Goal: Task Accomplishment & Management: Complete application form

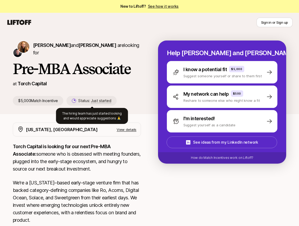
click at [104, 101] on span "Just started" at bounding box center [101, 100] width 20 height 5
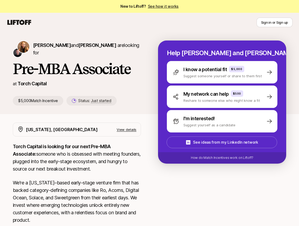
click at [130, 130] on p "View details" at bounding box center [127, 129] width 20 height 5
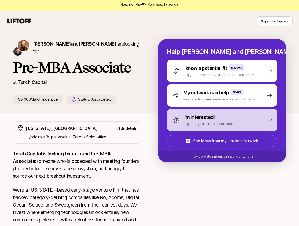
scroll to position [1, 0]
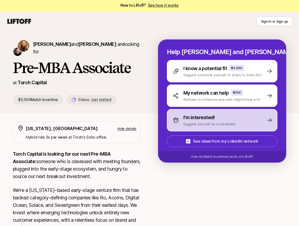
click at [208, 121] on p "I'm interested!" at bounding box center [198, 117] width 31 height 7
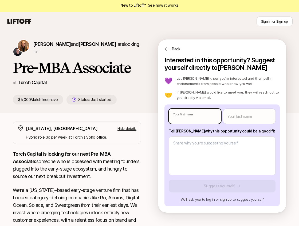
click at [199, 114] on body "New to Liftoff? See how it works Sign in or Sign up Sign in or Sign up Katie Re…" at bounding box center [149, 112] width 299 height 226
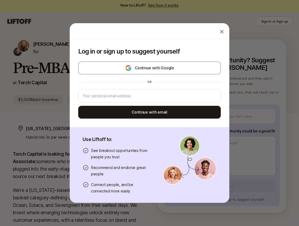
click at [218, 33] on div at bounding box center [221, 31] width 11 height 11
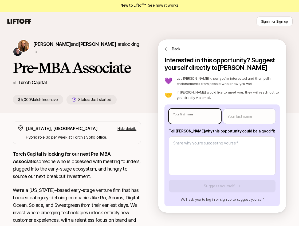
type textarea "x"
click at [190, 119] on body "New to Liftoff? See how it works Sign in or Sign up Sign in or Sign up Katie Re…" at bounding box center [149, 112] width 299 height 226
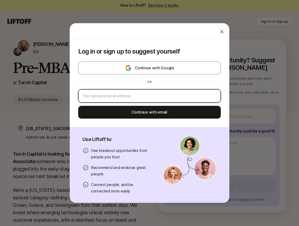
click at [158, 98] on input "email" at bounding box center [149, 96] width 133 height 6
type input "ccho.yunyi@gmail.com"
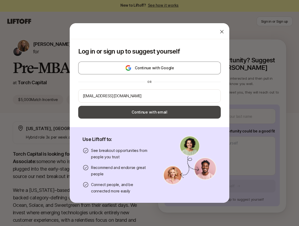
click at [146, 112] on button "Continue with email" at bounding box center [149, 112] width 142 height 13
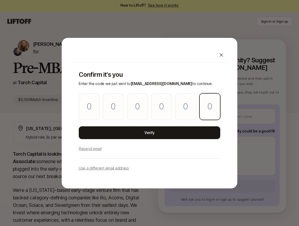
paste input "7"
type input "2"
type input "3"
type input "0"
type input "1"
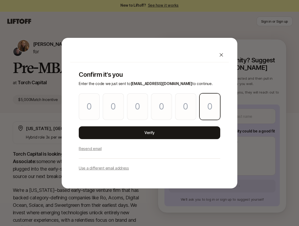
type input "6"
type input "7"
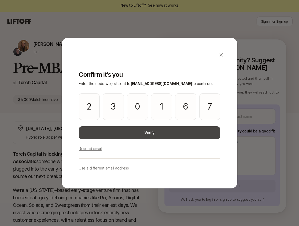
click at [178, 132] on button "Verify" at bounding box center [149, 132] width 141 height 13
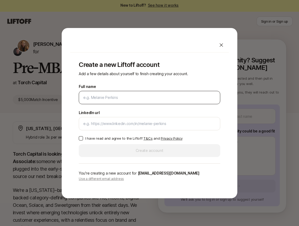
click at [134, 93] on div at bounding box center [149, 97] width 141 height 13
click at [130, 95] on input "Full name" at bounding box center [149, 97] width 132 height 6
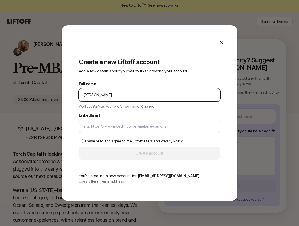
type input "YunYi Cho"
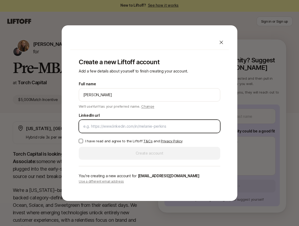
paste input "https://www.linkedin.com/in/claire-yunyi-cho/"
type input "https://www.linkedin.com/in/claire-yunyi-cho/"
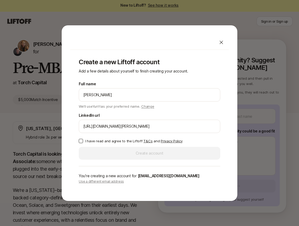
click at [77, 144] on div "Create a new Liftoff account Add a few details about yourself to finish creatin…" at bounding box center [149, 121] width 158 height 143
click at [83, 141] on button "I have read and agree to the Liftoff T&Cs and Privacy Policy" at bounding box center [81, 141] width 4 height 4
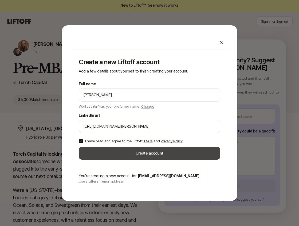
click at [108, 151] on button "Create account" at bounding box center [149, 153] width 141 height 13
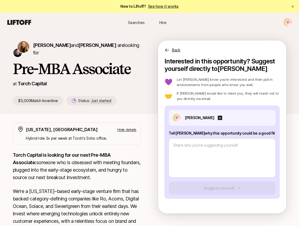
type textarea "x"
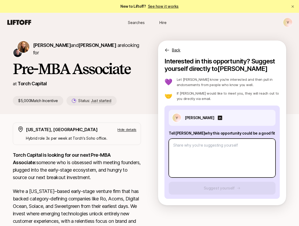
click at [209, 158] on textarea at bounding box center [222, 158] width 107 height 39
click at [201, 154] on textarea at bounding box center [222, 158] width 107 height 39
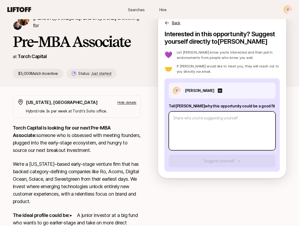
scroll to position [26, 0]
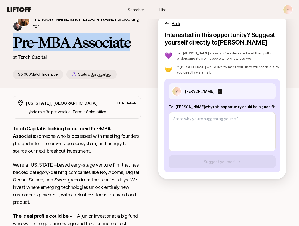
drag, startPoint x: 14, startPoint y: 43, endPoint x: 137, endPoint y: 43, distance: 122.9
click at [137, 43] on h1 "Pre-MBA Associate" at bounding box center [77, 42] width 128 height 16
copy h1 "Pre-MBA Associate"
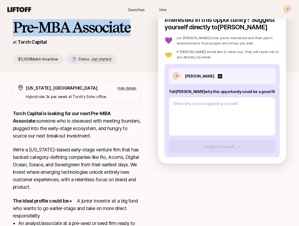
scroll to position [45, 0]
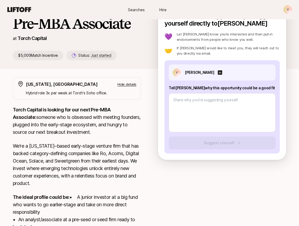
click at [100, 40] on div "at Torch Capital" at bounding box center [77, 38] width 128 height 7
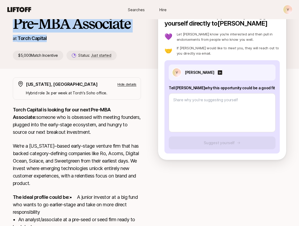
drag, startPoint x: 100, startPoint y: 40, endPoint x: 15, endPoint y: 27, distance: 86.4
click at [15, 27] on div "Katie Reiner and Christopher Harper are looking for Pre-MBA Associate at Torch …" at bounding box center [85, 27] width 145 height 65
copy div "Pre-MBA Associate at Torch Capital"
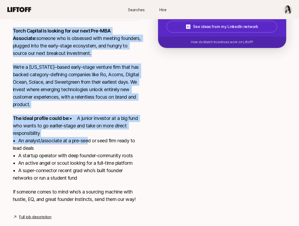
scroll to position [127, 0]
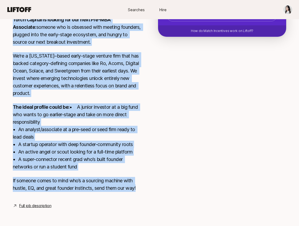
drag, startPoint x: 13, startPoint y: 31, endPoint x: 144, endPoint y: 192, distance: 207.5
click at [144, 192] on div "[US_STATE], [GEOGRAPHIC_DATA] View details Torch Capital is looking for our nex…" at bounding box center [149, 102] width 286 height 213
copy div "Lorem Ipsumdo si ametcon adi eli sedd Eiu-TEM Incididun: utlabor etd ma aliquae…"
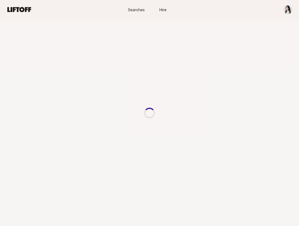
scroll to position [0, 0]
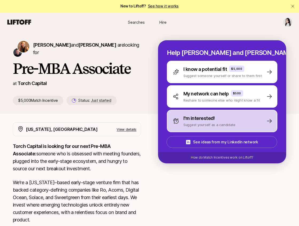
click at [202, 116] on p "I'm interested!" at bounding box center [198, 118] width 31 height 7
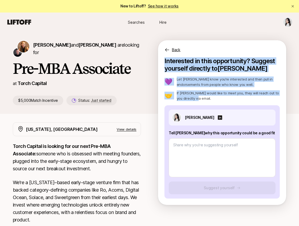
copy div "Interested in this opportunity? Suggest yourself directly to Katie 💜 Let Katie …"
drag, startPoint x: 163, startPoint y: 62, endPoint x: 245, endPoint y: 99, distance: 90.1
click at [245, 99] on div "Interested in this opportunity? Suggest yourself directly to Katie 💜 Let Katie …" at bounding box center [222, 131] width 128 height 148
drag, startPoint x: 167, startPoint y: 132, endPoint x: 255, endPoint y: 131, distance: 88.0
click at [255, 131] on div "YunYi Cho Tell Katie why this opportunity could be a good fit Suggest yourself" at bounding box center [221, 151] width 115 height 93
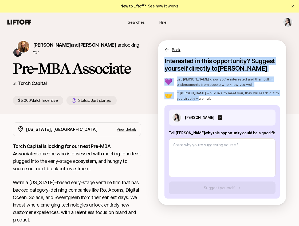
copy p "Tell Katie why this opportunity could be a good fit"
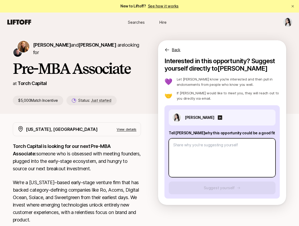
click at [224, 151] on textarea at bounding box center [222, 157] width 107 height 39
paste textarea "Hi Katie, I’m excited about the Pre-MBA Associate role because it combines ever…"
type textarea "x"
type textarea "Hi Katie, I’m excited about the Pre-MBA Associate role because it combines ever…"
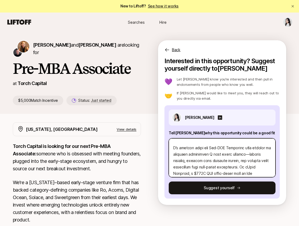
scroll to position [13, 0]
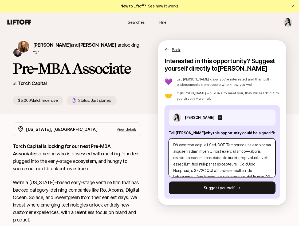
drag, startPoint x: 225, startPoint y: 145, endPoint x: 210, endPoint y: 146, distance: 15.8
click at [210, 146] on textarea at bounding box center [222, 157] width 107 height 39
type textarea "x"
click at [229, 155] on textarea at bounding box center [222, 157] width 107 height 39
click at [209, 145] on textarea at bounding box center [222, 157] width 107 height 39
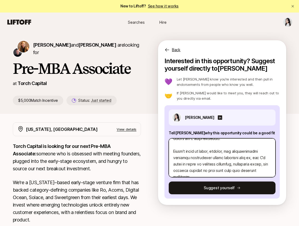
scroll to position [4, 0]
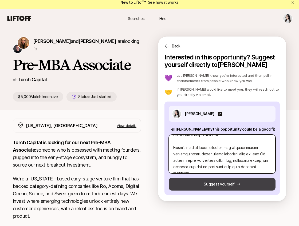
type textarea "Hi Katie, I’m excited about the Associate role because it combines everything I…"
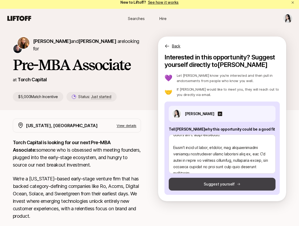
click at [214, 186] on button "Suggest yourself" at bounding box center [222, 184] width 107 height 13
type textarea "x"
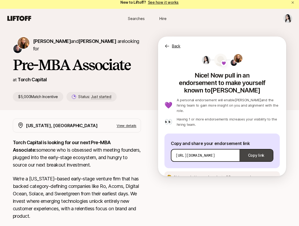
scroll to position [19, 0]
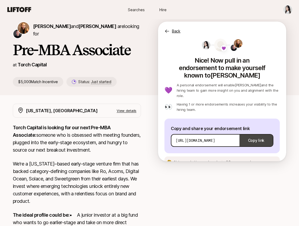
click at [253, 133] on button "Copy link" at bounding box center [255, 140] width 33 height 15
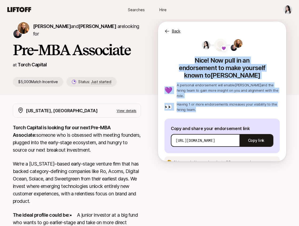
drag, startPoint x: 198, startPoint y: 102, endPoint x: 167, endPoint y: 59, distance: 53.7
click at [167, 59] on div "💜 Nice! Now pull in an endorsement to make yourself known to Katie 💜 A personal…" at bounding box center [221, 103] width 115 height 129
copy div "Nice! Now pull in an endorsement to make yourself known to Katie 💜 A personal e…"
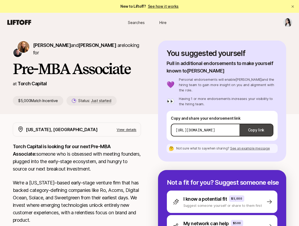
click at [247, 126] on button "Copy link" at bounding box center [255, 130] width 33 height 15
click at [243, 146] on span "See an example message" at bounding box center [250, 148] width 40 height 4
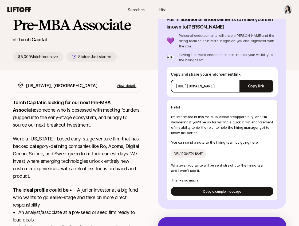
scroll to position [44, 0]
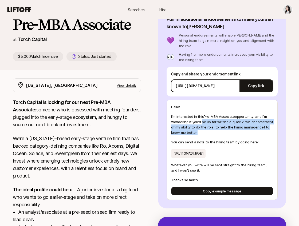
drag, startPoint x: 201, startPoint y: 119, endPoint x: 242, endPoint y: 127, distance: 42.5
click at [242, 127] on p "I'm interested in this Pre-MBA Associate opportunity , and I'm wondering if you…" at bounding box center [222, 124] width 102 height 21
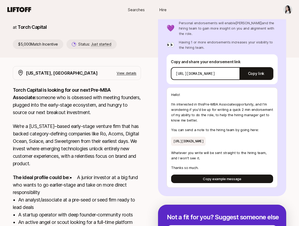
scroll to position [58, 0]
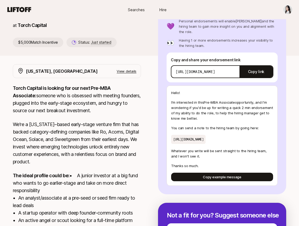
click at [173, 100] on p "I'm interested in this Pre-MBA Associate opportunity , and I'm wondering if you…" at bounding box center [222, 110] width 102 height 21
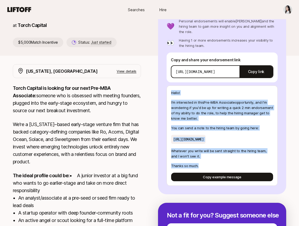
drag, startPoint x: 170, startPoint y: 82, endPoint x: 198, endPoint y: 166, distance: 89.3
click at [198, 166] on div "Hello! I'm interested in this Pre-MBA Associate opportunity , and I'm wondering…" at bounding box center [221, 136] width 111 height 100
copy div "Hello! I'm interested in this Pre-MBA Associate opportunity , and I'm wondering…"
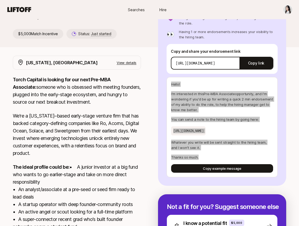
scroll to position [69, 0]
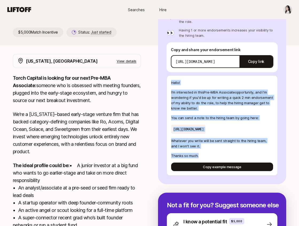
click at [186, 97] on p "I'm interested in this Pre-MBA Associate opportunity , and I'm wondering if you…" at bounding box center [222, 100] width 102 height 21
drag, startPoint x: 170, startPoint y: 75, endPoint x: 201, endPoint y: 155, distance: 85.8
click at [201, 155] on div "Hello! I'm interested in this Pre-MBA Associate opportunity , and I'm wondering…" at bounding box center [221, 125] width 111 height 100
copy div "Hello! I'm interested in this Pre-MBA Associate opportunity , and I'm wondering…"
click at [188, 90] on p "I'm interested in this Pre-MBA Associate opportunity , and I'm wondering if you…" at bounding box center [222, 100] width 102 height 21
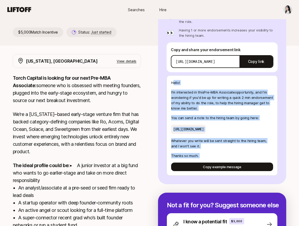
drag, startPoint x: 172, startPoint y: 78, endPoint x: 202, endPoint y: 162, distance: 89.2
click at [202, 162] on div "Hello! I'm interested in this Pre-MBA Associate opportunity , and I'm wondering…" at bounding box center [221, 125] width 111 height 100
drag, startPoint x: 171, startPoint y: 79, endPoint x: 203, endPoint y: 161, distance: 87.6
click at [203, 161] on div "Hello! I'm interested in this Pre-MBA Associate opportunity , and I'm wondering…" at bounding box center [221, 125] width 111 height 100
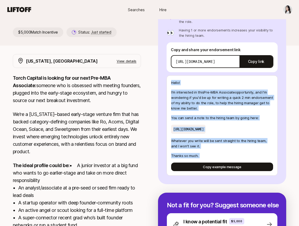
copy div "Hello! I'm interested in this Pre-MBA Associate opportunity , and I'm wondering…"
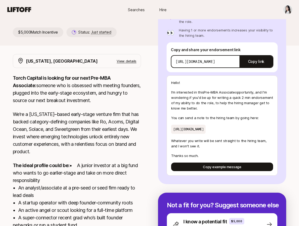
click at [74, 105] on div "Torch Capital is looking for our next Pre-MBA Associate: someone who is obsesse…" at bounding box center [77, 165] width 128 height 182
